Goal: Transaction & Acquisition: Obtain resource

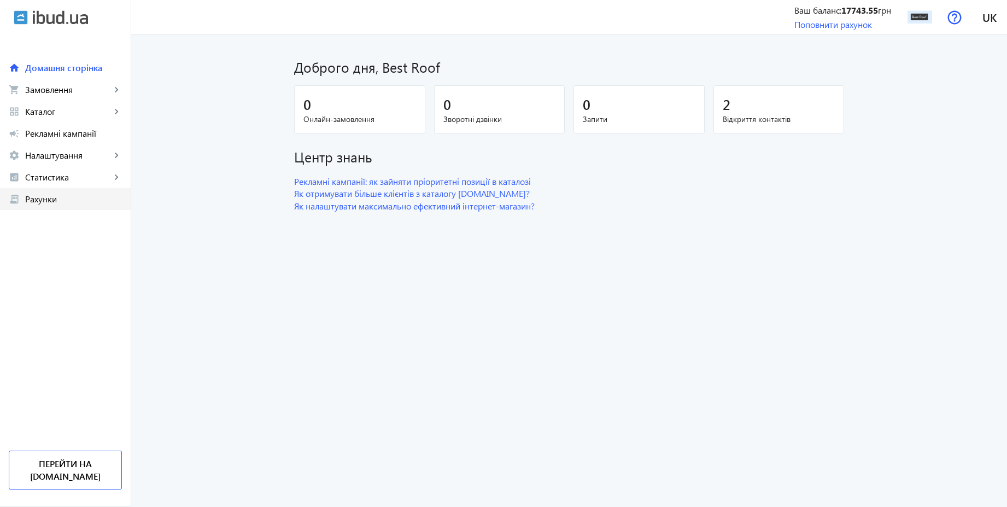
click at [50, 196] on span "Рахунки" at bounding box center [73, 199] width 97 height 11
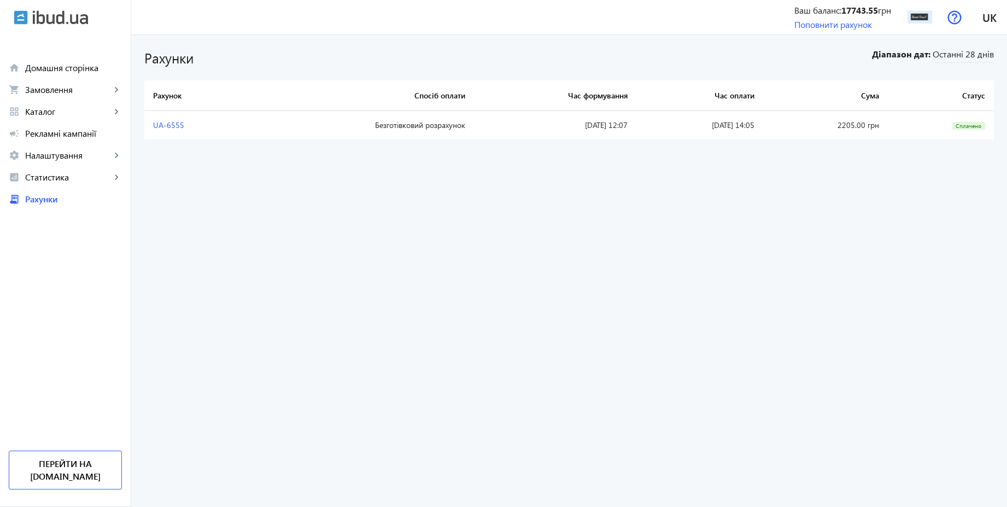
click at [176, 128] on td "UA-6555" at bounding box center [195, 125] width 103 height 28
click at [168, 127] on link "UA-6555" at bounding box center [168, 125] width 31 height 10
click at [826, 22] on link "Поповнити рахунок" at bounding box center [833, 24] width 78 height 11
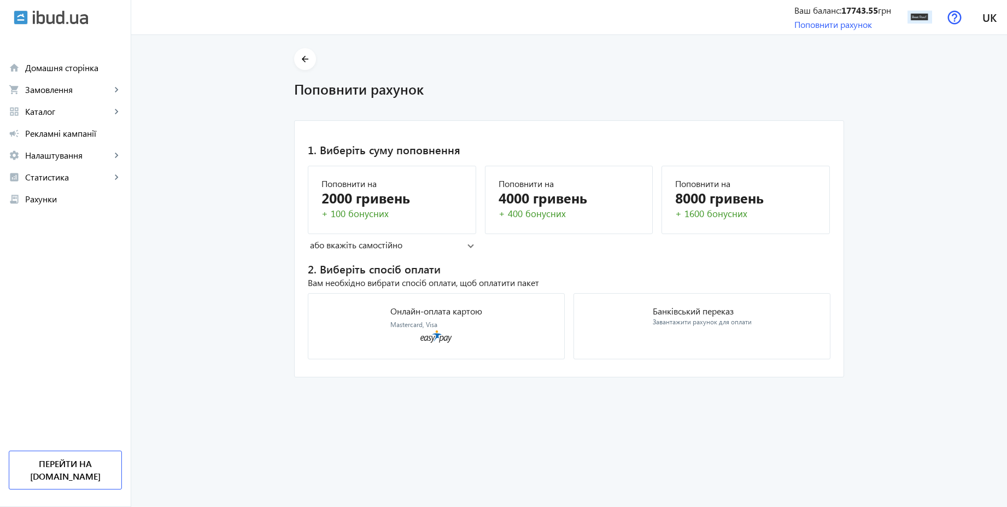
click at [399, 248] on mat-panel-title "або вкажіть самостійно" at bounding box center [388, 245] width 157 height 12
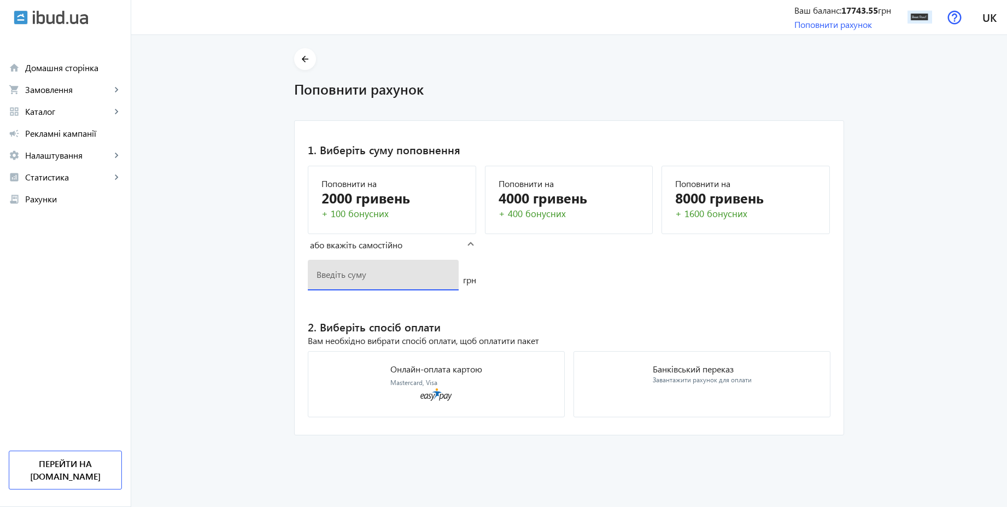
click at [350, 276] on input "number" at bounding box center [383, 273] width 133 height 11
type input "2205"
click at [670, 382] on div "Завантажити рахунок для оплати" at bounding box center [702, 380] width 99 height 9
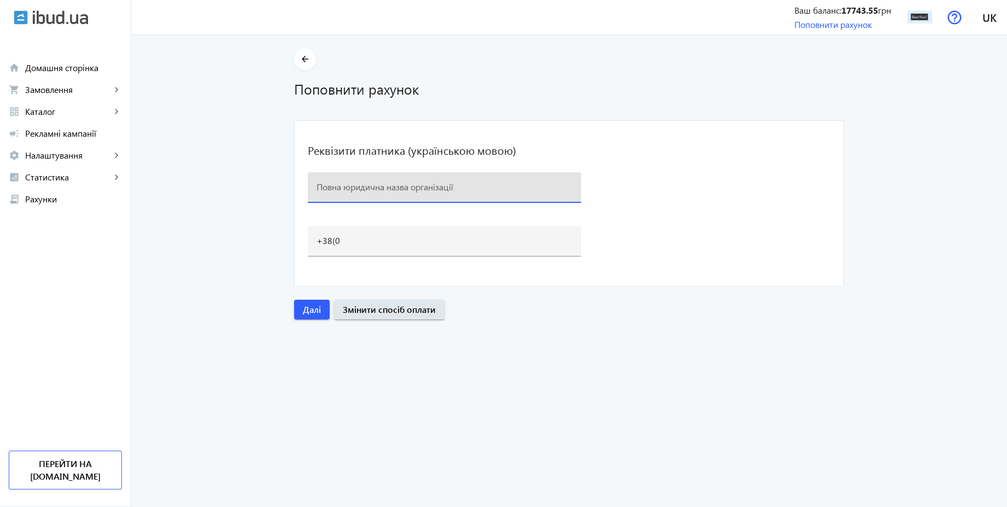
click at [409, 189] on input at bounding box center [445, 186] width 256 height 11
type input "BEST ROOF"
click at [338, 240] on input "+38(0" at bounding box center [445, 240] width 256 height 11
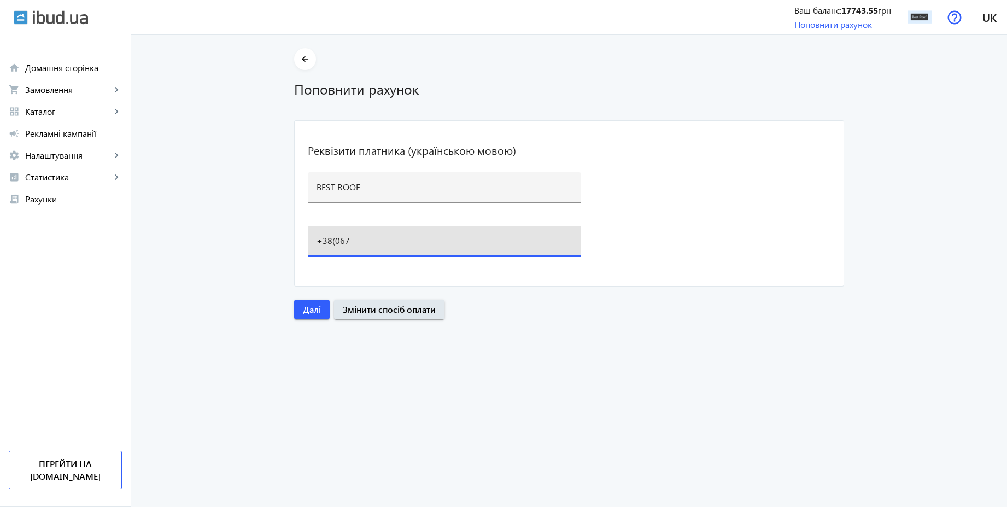
type input "[PHONE_NUMBER]"
click at [305, 306] on span "Далі" at bounding box center [312, 309] width 18 height 12
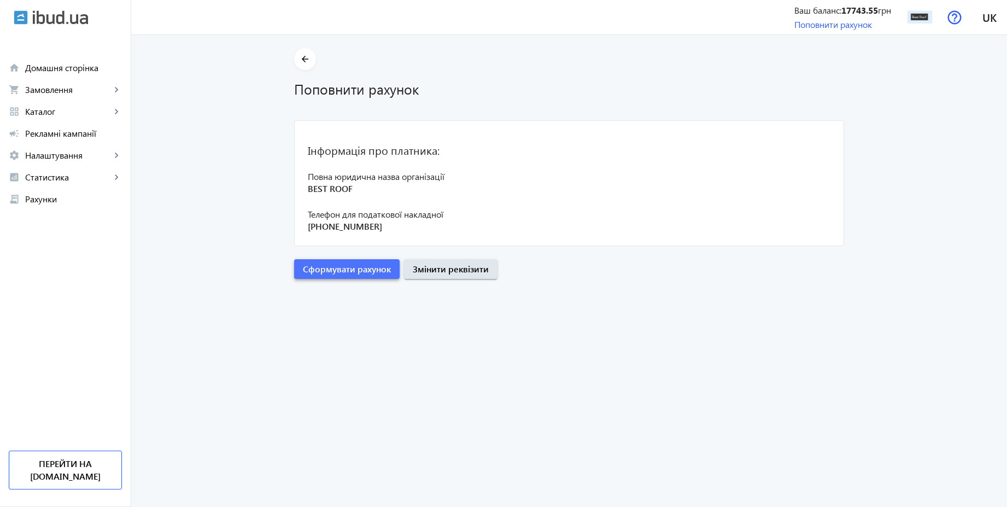
click at [379, 268] on span "Сформувати рахунок" at bounding box center [347, 269] width 88 height 12
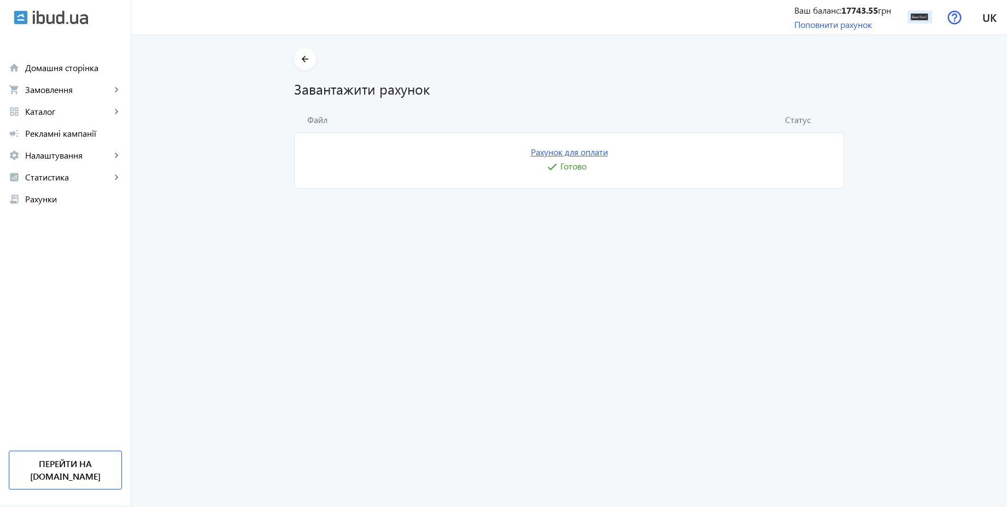
click at [575, 150] on link "Рахунок для оплати" at bounding box center [569, 152] width 77 height 12
click at [919, 22] on img at bounding box center [920, 17] width 25 height 25
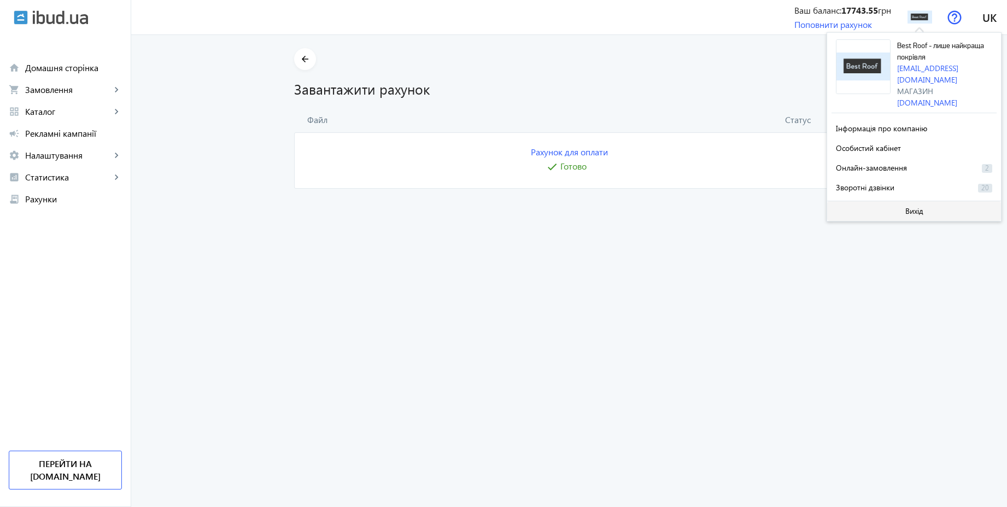
click at [911, 207] on span "Вихід" at bounding box center [914, 211] width 18 height 9
